Goal: Task Accomplishment & Management: Manage account settings

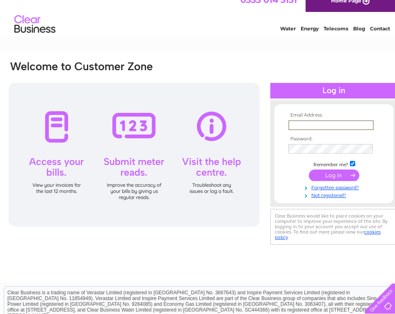
scroll to position [14, 0]
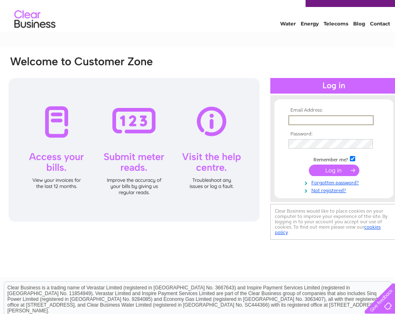
click at [58, 121] on div at bounding box center [134, 150] width 251 height 144
click at [293, 122] on input "text" at bounding box center [330, 120] width 85 height 10
type input "[EMAIL_ADDRESS][DOMAIN_NAME]"
click at [275, 146] on form "Email Address: email@priscillahann.co.uk Password:" at bounding box center [334, 151] width 119 height 86
click at [326, 170] on input "submit" at bounding box center [334, 170] width 50 height 11
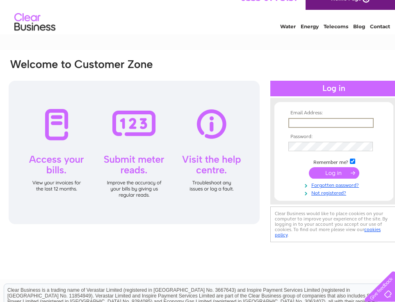
scroll to position [11, 1]
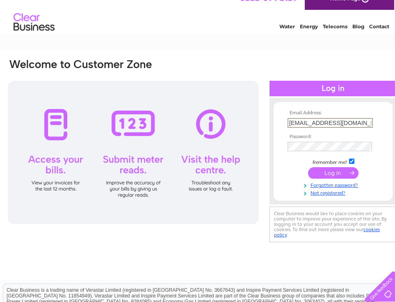
type input "[EMAIL_ADDRESS][DOMAIN_NAME]"
click at [274, 141] on form "Email Address: [EMAIL_ADDRESS][DOMAIN_NAME] Password:" at bounding box center [333, 153] width 119 height 86
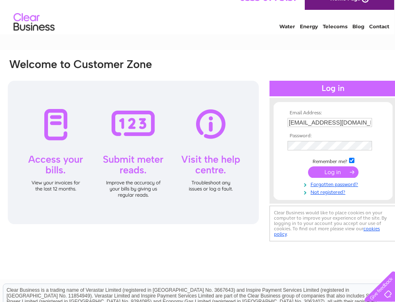
click at [326, 169] on input "submit" at bounding box center [333, 172] width 50 height 11
